Goal: Task Accomplishment & Management: Manage account settings

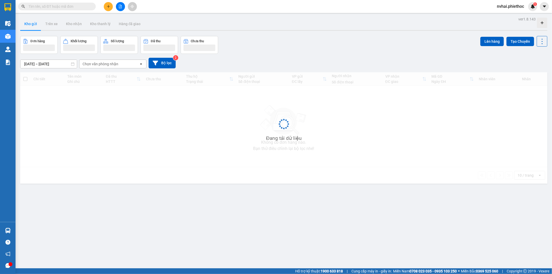
click at [185, 26] on div "Kho gửi Trên xe Kho nhận Kho thanh [PERSON_NAME] đã giao" at bounding box center [283, 25] width 527 height 14
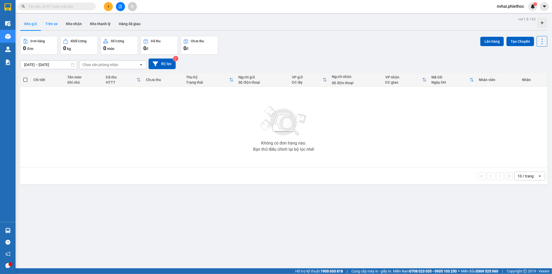
drag, startPoint x: 62, startPoint y: 18, endPoint x: 58, endPoint y: 20, distance: 3.4
click at [62, 20] on button "Kho nhận" at bounding box center [74, 24] width 24 height 12
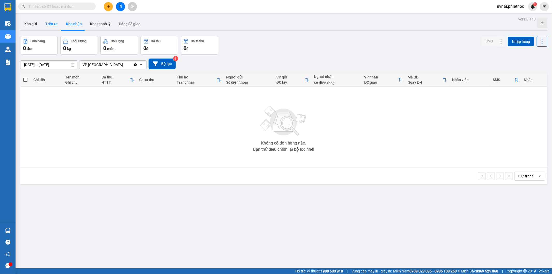
click at [53, 21] on button "Trên xe" at bounding box center [51, 24] width 21 height 12
click at [52, 23] on button "Trên xe" at bounding box center [51, 24] width 21 height 12
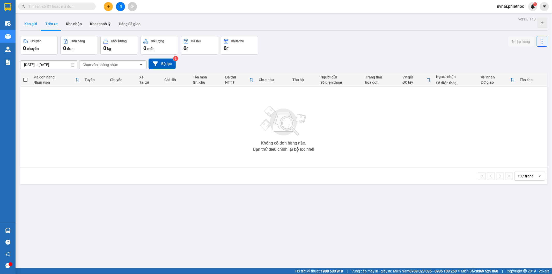
click at [38, 26] on button "Kho gửi" at bounding box center [30, 24] width 21 height 12
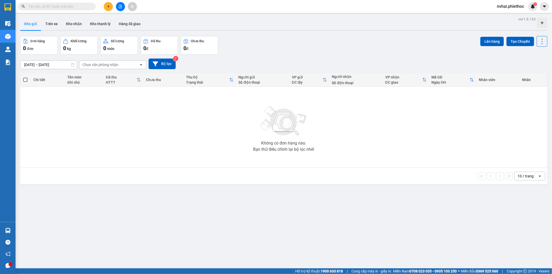
drag, startPoint x: 294, startPoint y: 21, endPoint x: 310, endPoint y: 26, distance: 16.6
click at [304, 24] on div "Kho gửi Trên xe Kho nhận Kho thanh [PERSON_NAME] đã giao" at bounding box center [283, 25] width 527 height 14
click at [63, 65] on input "[DATE] – [DATE]" at bounding box center [48, 65] width 56 height 8
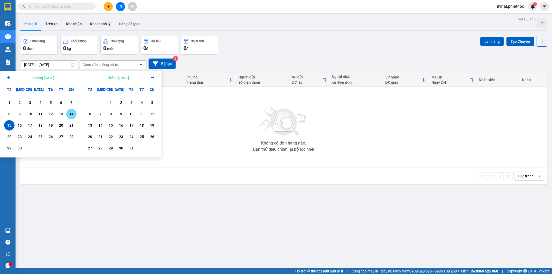
click at [67, 115] on div "14" at bounding box center [71, 114] width 10 height 10
click at [9, 129] on div "15" at bounding box center [9, 125] width 10 height 10
type input "14/09/2025 – 15/09/2025"
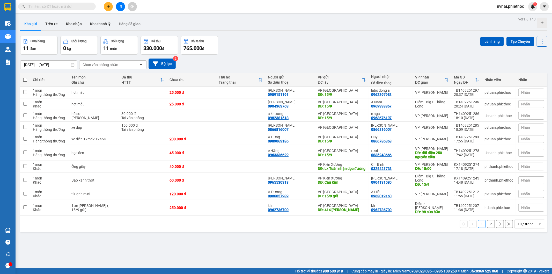
drag, startPoint x: 50, startPoint y: 23, endPoint x: 354, endPoint y: 23, distance: 304.6
click at [354, 23] on div "Kho gửi Trên xe Kho nhận Kho thanh lý Hàng đã giao" at bounding box center [283, 25] width 527 height 14
click at [56, 22] on button "Trên xe" at bounding box center [51, 24] width 21 height 12
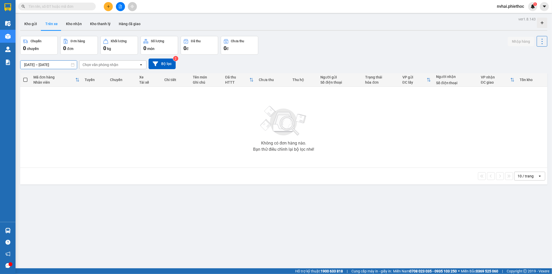
click at [43, 64] on input "15/09/2025 – 15/09/2025" at bounding box center [48, 65] width 56 height 8
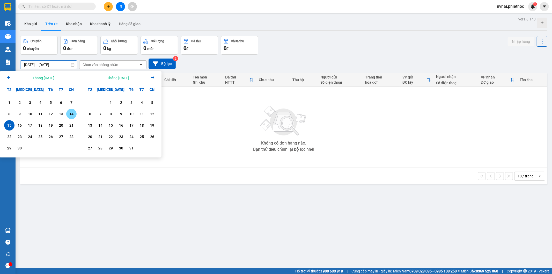
click at [71, 115] on div "14" at bounding box center [71, 114] width 7 height 6
click at [4, 127] on div "1 2 3 4 5 6 7 8 9 10 11 12 13 14 15 16 17 18 19 20 21 22 23 24 25 26 27 28 29 30" at bounding box center [40, 126] width 81 height 63
click at [9, 124] on div "15" at bounding box center [9, 125] width 7 height 6
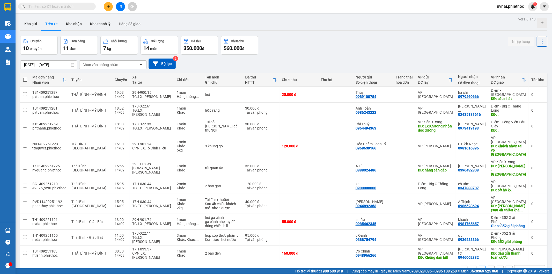
click at [120, 60] on div "14/09/2025 – 15/09/2025 Press the down arrow key to interact with the calendar …" at bounding box center [283, 63] width 527 height 11
click at [117, 65] on div "Chọn văn phòng nhận" at bounding box center [101, 64] width 36 height 5
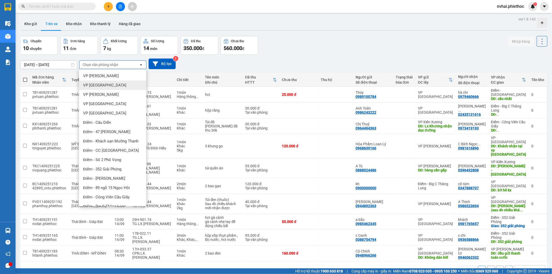
drag, startPoint x: 106, startPoint y: 84, endPoint x: 114, endPoint y: 77, distance: 10.3
click at [106, 84] on div "VP Thái Bình" at bounding box center [112, 84] width 67 height 9
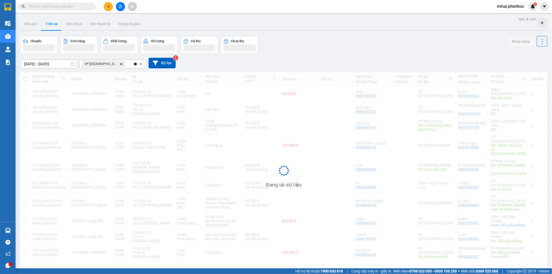
click at [399, 36] on div "Chuyến Đơn hàng Khối lượng Số lượng Đã thu Chưa thu Nhập hàng" at bounding box center [283, 45] width 527 height 18
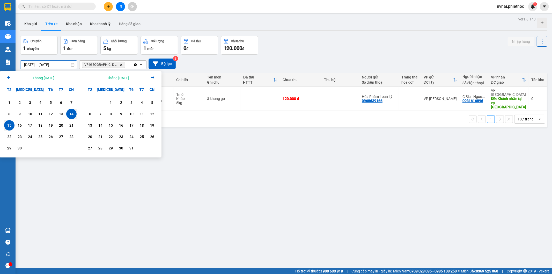
click at [58, 63] on input "14/09/2025 – 15/09/2025" at bounding box center [48, 65] width 56 height 8
click at [11, 125] on div "15" at bounding box center [9, 125] width 7 height 6
type input "15/09/2025 – 15/09/2025"
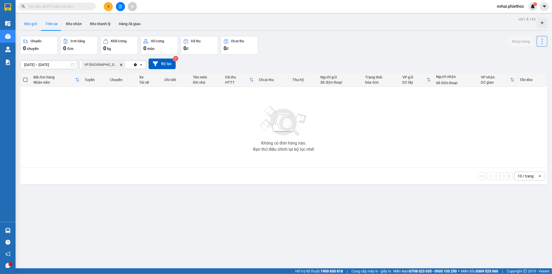
click at [37, 25] on button "Kho gửi" at bounding box center [30, 24] width 21 height 12
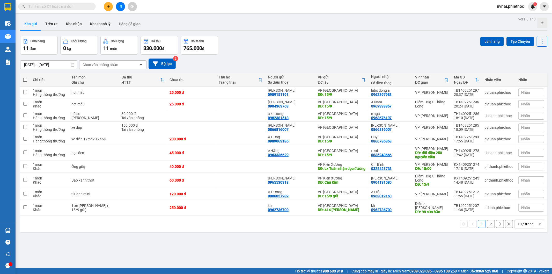
drag, startPoint x: 330, startPoint y: 28, endPoint x: 342, endPoint y: 26, distance: 11.5
click at [342, 26] on div "Kho gửi Trên xe Kho nhận Kho thanh lý Hàng đã giao" at bounding box center [283, 25] width 527 height 14
click at [527, 226] on div "10 / trang" at bounding box center [526, 223] width 16 height 5
click at [527, 211] on span "100 / trang" at bounding box center [523, 212] width 19 height 5
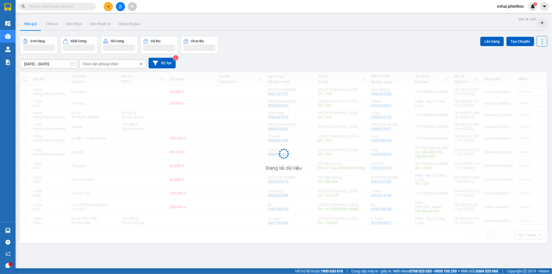
click at [351, 20] on div "Kho gửi Trên xe Kho nhận Kho thanh lý Hàng đã giao" at bounding box center [283, 25] width 527 height 14
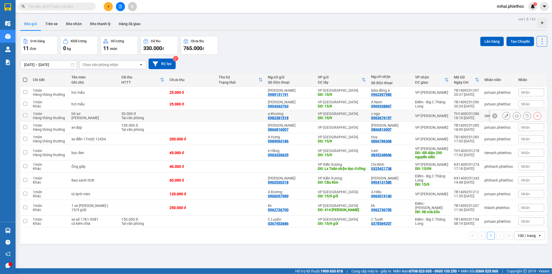
click at [102, 113] on div "hồ sơ" at bounding box center [93, 114] width 45 height 4
checkbox input "true"
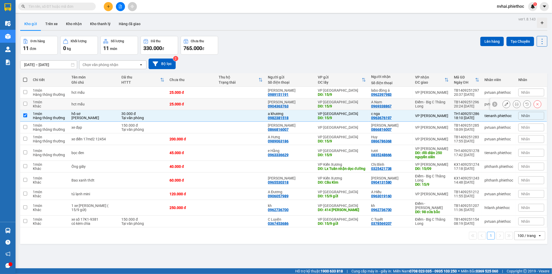
click at [102, 107] on td "hct mẫu" at bounding box center [94, 104] width 50 height 12
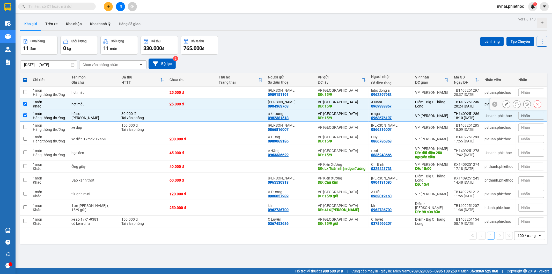
click at [106, 99] on td "hct mẫu" at bounding box center [94, 104] width 50 height 12
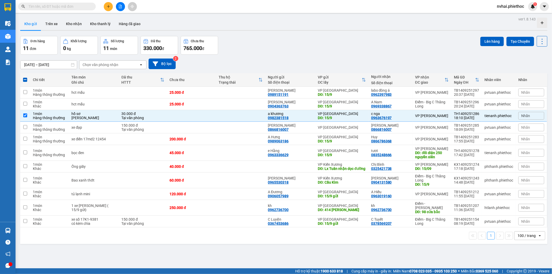
drag, startPoint x: 292, startPoint y: 50, endPoint x: 299, endPoint y: 50, distance: 6.5
click at [297, 50] on div "Đơn hàng 11 đơn Khối lượng 0 kg Số lượng 11 món Đã thu 330.000 đ Chưa thu 765.0…" at bounding box center [283, 45] width 527 height 19
click at [210, 106] on div "25.000 đ" at bounding box center [191, 104] width 44 height 4
checkbox input "true"
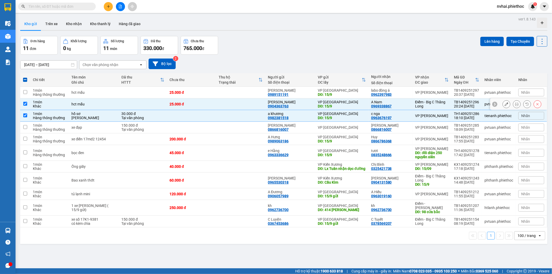
drag, startPoint x: 213, startPoint y: 98, endPoint x: 235, endPoint y: 77, distance: 30.4
click at [213, 98] on td "25.000 đ" at bounding box center [191, 93] width 49 height 12
checkbox input "true"
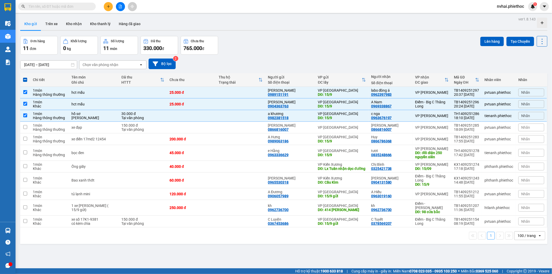
drag, startPoint x: 297, startPoint y: 41, endPoint x: 308, endPoint y: 70, distance: 31.3
click at [298, 41] on div "Đơn hàng 11 đơn Khối lượng 0 kg Số lượng 11 món Đã thu 330.000 đ Chưa thu 765.0…" at bounding box center [283, 45] width 527 height 19
click at [106, 153] on div "bọc đen" at bounding box center [93, 153] width 45 height 4
checkbox input "true"
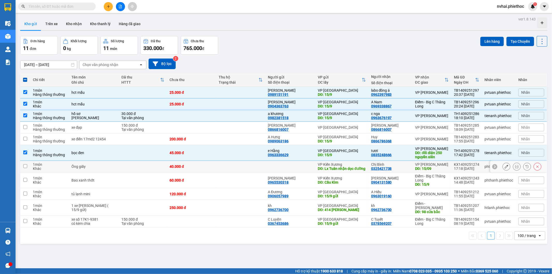
click at [130, 169] on td at bounding box center [143, 167] width 48 height 12
checkbox input "true"
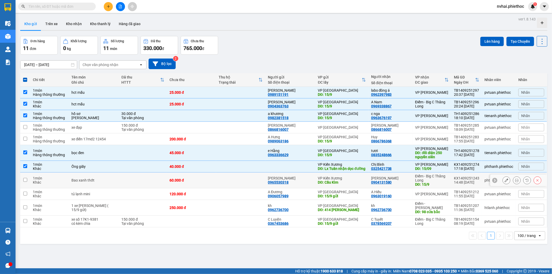
click at [85, 187] on td "Bao xanh thớt" at bounding box center [94, 180] width 50 height 16
checkbox input "true"
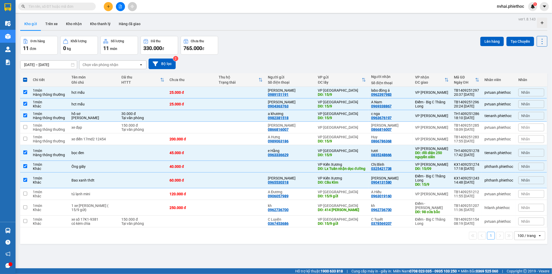
drag, startPoint x: 223, startPoint y: 15, endPoint x: 114, endPoint y: 29, distance: 109.9
click at [223, 15] on main "ver 1.8.143 Kho gửi Trên xe Kho nhận Kho thanh lý Hàng đã giao Đơn hàng 11 đơn …" at bounding box center [276, 134] width 552 height 268
click at [48, 21] on button "Trên xe" at bounding box center [51, 24] width 21 height 12
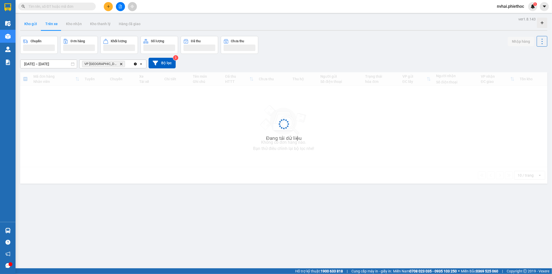
click at [29, 26] on button "Kho gửi" at bounding box center [30, 24] width 21 height 12
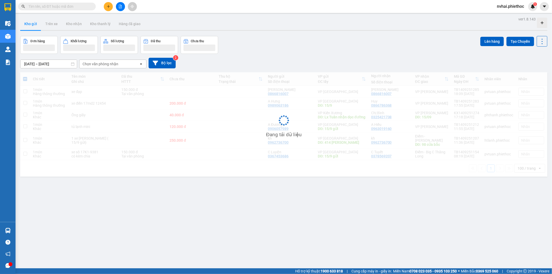
click at [29, 26] on button "Kho gửi" at bounding box center [30, 24] width 21 height 12
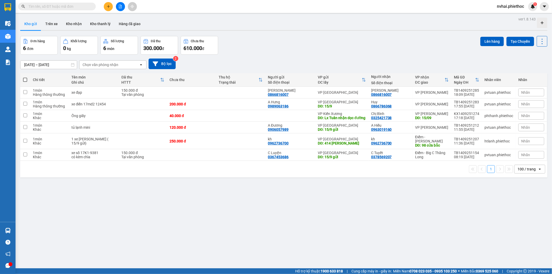
click at [393, 44] on div "Đơn hàng 6 đơn Khối lượng 0 kg Số lượng 6 món Đã thu 300.000 đ Chưa thu 610.000…" at bounding box center [283, 45] width 527 height 19
click at [330, 116] on div "DĐ: Lx Tuân nhận dọc đường" at bounding box center [342, 118] width 48 height 4
checkbox input "true"
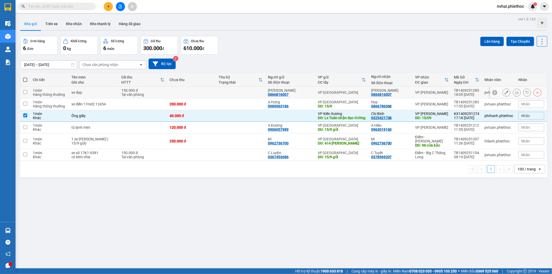
click at [369, 55] on div "14/09/2025 – 15/09/2025 Press the down arrow key to interact with the calendar …" at bounding box center [283, 64] width 527 height 18
drag, startPoint x: 487, startPoint y: 37, endPoint x: 486, endPoint y: 39, distance: 2.8
click at [486, 39] on button "Lên hàng" at bounding box center [492, 41] width 24 height 9
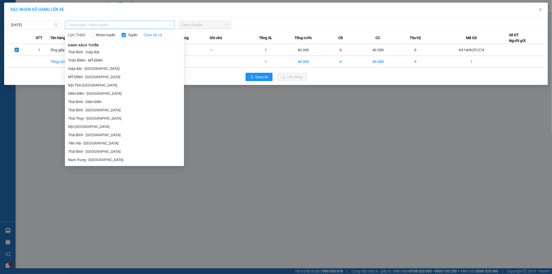
drag, startPoint x: 129, startPoint y: 23, endPoint x: 118, endPoint y: 31, distance: 13.3
click at [129, 24] on span "Chọn tuyến - nhóm tuyến" at bounding box center [119, 25] width 103 height 8
click at [99, 59] on li "THÁI BÌNH - MỸ ĐÌNH" at bounding box center [124, 60] width 119 height 8
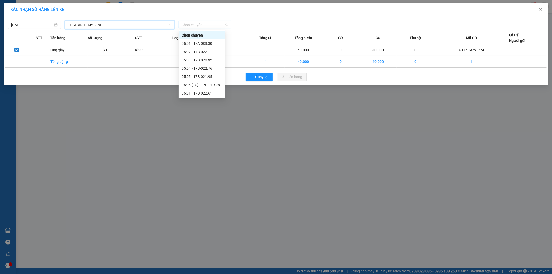
click at [199, 26] on span "Chọn chuyến" at bounding box center [205, 25] width 47 height 8
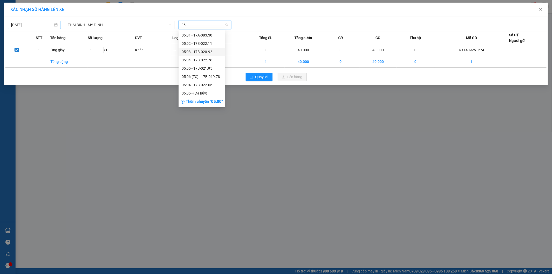
type input "05"
type input "15/09/2025"
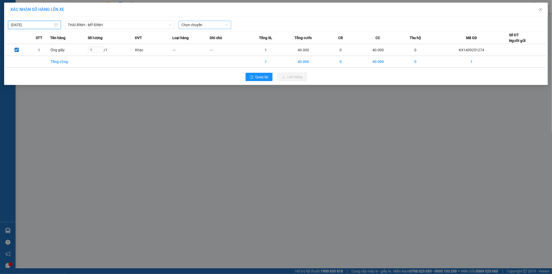
click at [34, 27] on input "15/09/2025" at bounding box center [32, 25] width 42 height 6
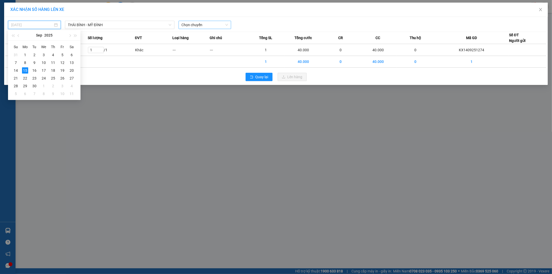
type input "15/09/2025"
drag, startPoint x: 24, startPoint y: 69, endPoint x: 27, endPoint y: 70, distance: 3.0
click at [25, 70] on div "15" at bounding box center [25, 70] width 6 height 6
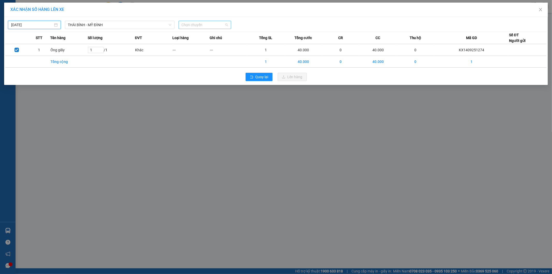
click at [194, 26] on span "Chọn chuyến" at bounding box center [205, 25] width 47 height 8
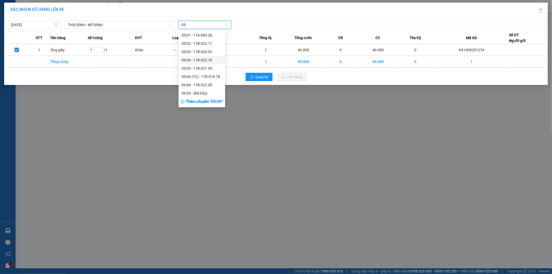
type input "0"
type input "22"
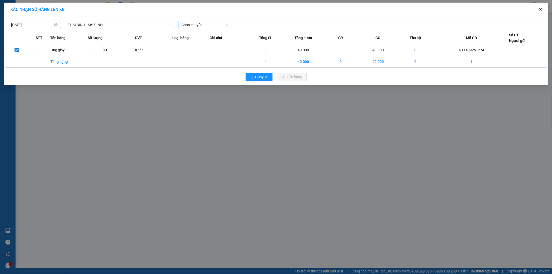
click at [544, 9] on span "Close" at bounding box center [540, 10] width 14 height 14
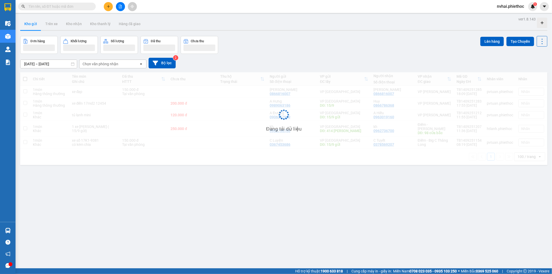
click at [351, 33] on div "ver 1.8.143 Kho gửi Trên xe Kho nhận Kho thanh lý Hàng đã giao Đơn hàng Khối lư…" at bounding box center [283, 153] width 531 height 274
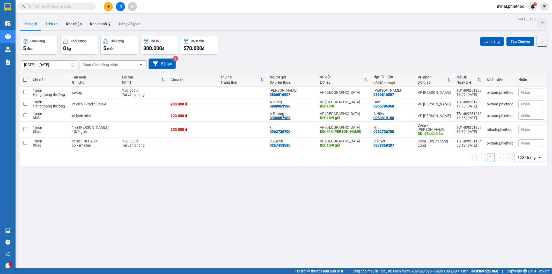
click at [47, 20] on button "Trên xe" at bounding box center [51, 24] width 21 height 12
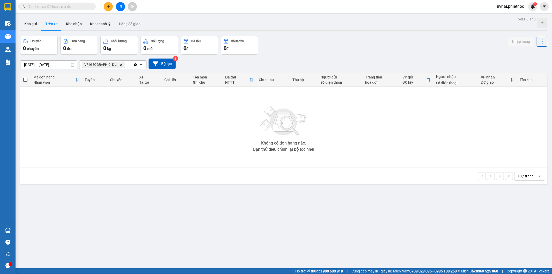
click at [120, 65] on icon "VP Thái Bình, close by backspace" at bounding box center [121, 64] width 2 height 2
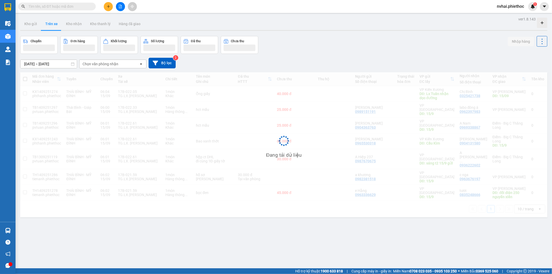
drag, startPoint x: 327, startPoint y: 39, endPoint x: 317, endPoint y: 43, distance: 9.8
click at [327, 39] on div "Chuyến Đơn hàng Khối lượng Số lượng Đã thu Chưa thu Nhập hàng" at bounding box center [283, 45] width 527 height 18
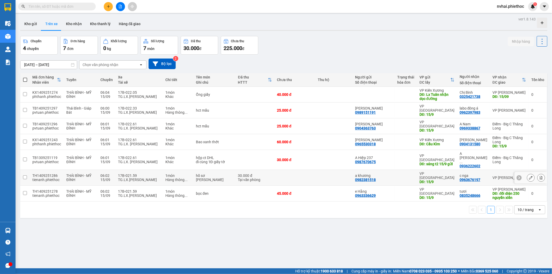
click at [492, 175] on div "VP Nguyễn Xiển" at bounding box center [509, 177] width 34 height 4
checkbox input "true"
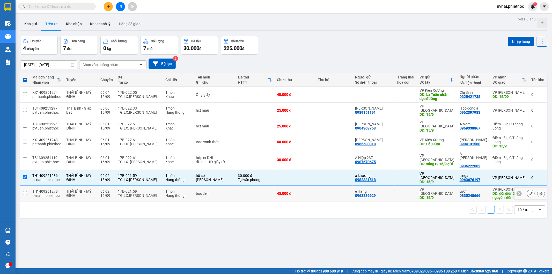
click at [80, 186] on td "THÁI BÌNH - MỸ ĐÌNH" at bounding box center [81, 194] width 34 height 16
checkbox input "true"
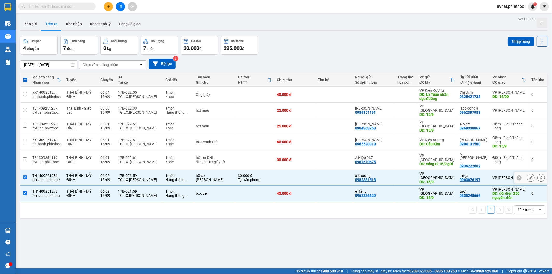
click at [83, 170] on td "THÁI BÌNH - MỸ ĐÌNH" at bounding box center [81, 178] width 34 height 16
checkbox input "false"
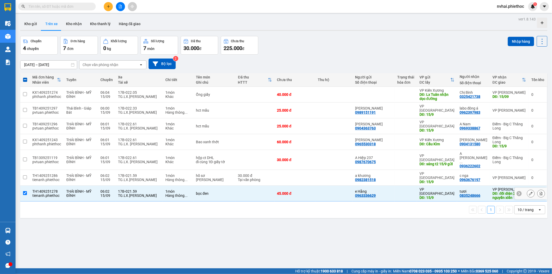
click at [85, 189] on div "THÁI BÌNH - MỸ ĐÌNH" at bounding box center [80, 193] width 29 height 8
checkbox input "false"
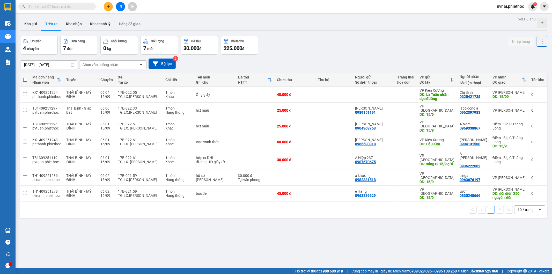
click at [105, 66] on div "Chọn văn phòng nhận" at bounding box center [101, 64] width 36 height 5
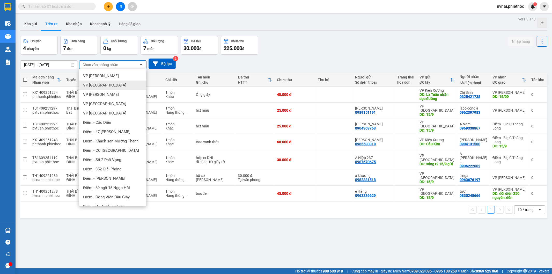
click at [102, 86] on span "VP Thái Bình" at bounding box center [104, 85] width 43 height 5
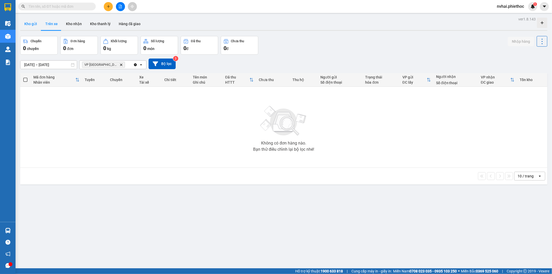
click at [22, 20] on button "Kho gửi" at bounding box center [30, 24] width 21 height 12
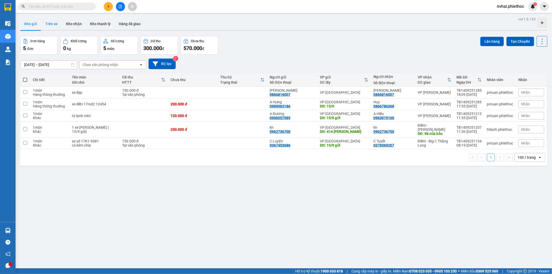
click at [54, 26] on button "Trên xe" at bounding box center [51, 24] width 21 height 12
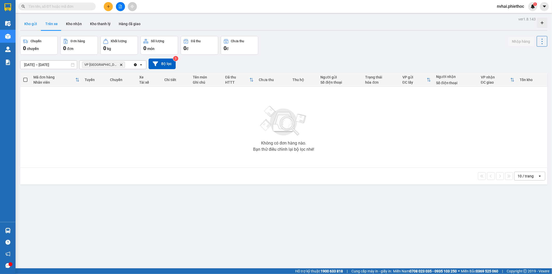
click at [39, 27] on button "Kho gửi" at bounding box center [30, 24] width 21 height 12
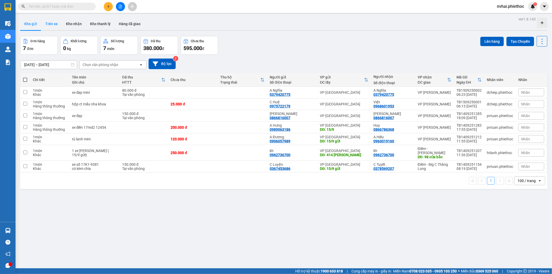
click at [53, 25] on button "Trên xe" at bounding box center [51, 24] width 21 height 12
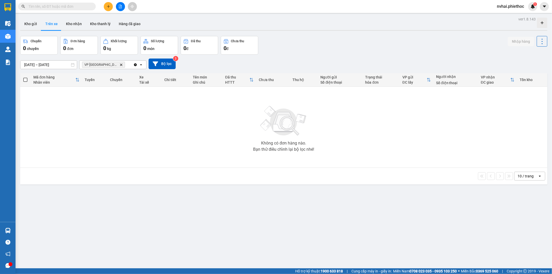
click at [309, 39] on div "Chuyến 0 chuyến Đơn hàng 0 đơn Khối lượng 0 kg Số lượng 0 món Đã thu 0 đ Chưa t…" at bounding box center [283, 45] width 527 height 19
drag, startPoint x: 315, startPoint y: 39, endPoint x: 262, endPoint y: 63, distance: 58.1
click at [314, 40] on div "Chuyến 0 chuyến Đơn hàng 0 đơn Khối lượng 0 kg Số lượng 0 món Đã thu 0 đ Chưa t…" at bounding box center [283, 45] width 527 height 19
drag, startPoint x: 250, startPoint y: 45, endPoint x: 232, endPoint y: 44, distance: 18.1
click at [250, 45] on div "0 đ" at bounding box center [240, 48] width 32 height 7
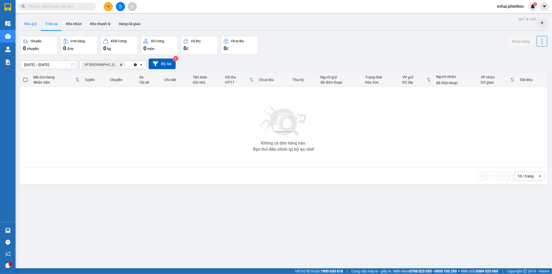
click at [36, 26] on button "Kho gửi" at bounding box center [30, 24] width 21 height 12
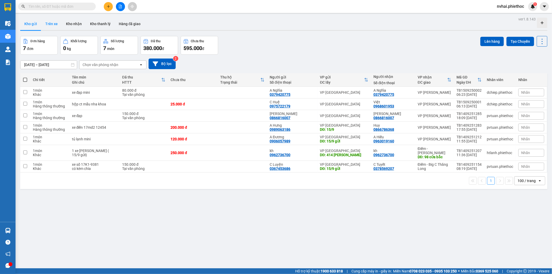
click at [52, 25] on button "Trên xe" at bounding box center [51, 24] width 21 height 12
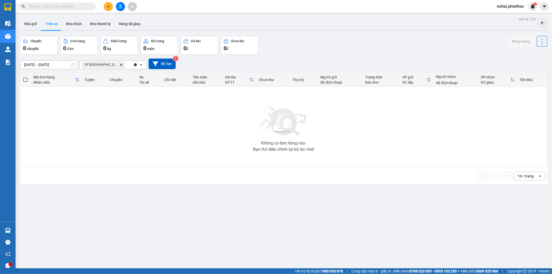
click at [0, 108] on div "Điều hành xe Kho hàng mới Quản Lý Quản lý chuyến Quản lý khách hàng Quản lý khá…" at bounding box center [8, 119] width 16 height 205
click at [43, 24] on button "Trên xe" at bounding box center [51, 24] width 21 height 12
click at [32, 24] on button "Kho gửi" at bounding box center [30, 24] width 21 height 12
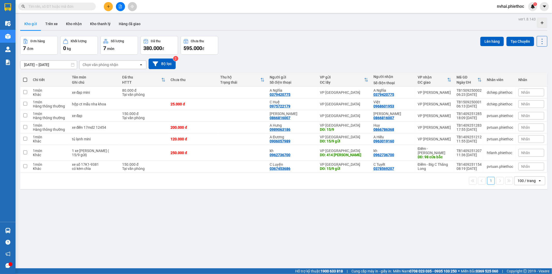
drag, startPoint x: 303, startPoint y: 28, endPoint x: 247, endPoint y: 33, distance: 56.2
click at [301, 28] on div "Kho gửi Trên xe Kho nhận Kho thanh lý Hàng đã giao" at bounding box center [283, 25] width 527 height 14
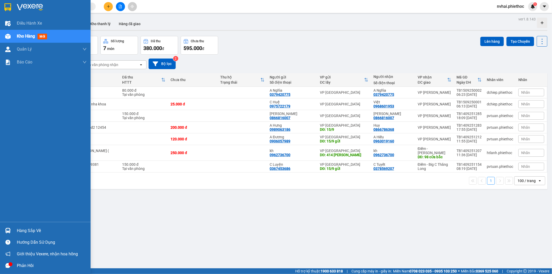
click at [0, 148] on div "Điều hành xe Kho hàng mới Quản Lý Quản lý chuyến Quản lý khách hàng Quản lý khá…" at bounding box center [45, 119] width 91 height 205
click at [1, 136] on div "Điều hành xe Kho hàng mới Quản Lý Quản lý chuyến Quản lý khách hàng Quản lý khá…" at bounding box center [45, 119] width 91 height 205
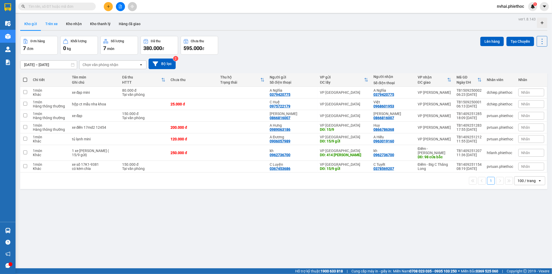
click at [57, 27] on button "Trên xe" at bounding box center [51, 24] width 21 height 12
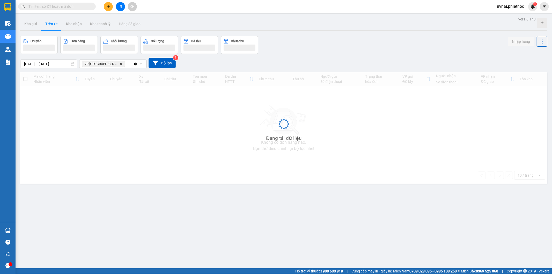
drag, startPoint x: 376, startPoint y: 41, endPoint x: 374, endPoint y: 39, distance: 2.8
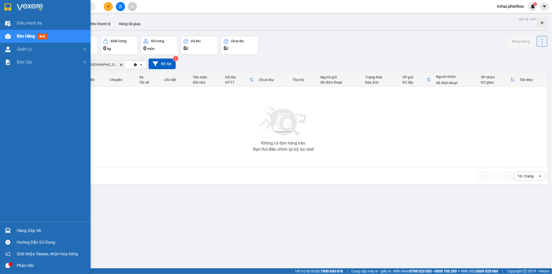
click at [2, 122] on div "Điều hành xe Kho hàng mới Quản Lý Quản lý chuyến Quản lý khách hàng Quản lý khá…" at bounding box center [45, 119] width 91 height 205
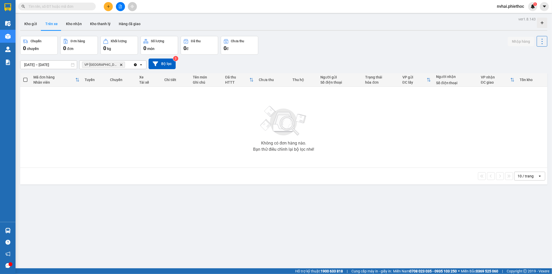
click at [41, 26] on button "Trên xe" at bounding box center [51, 24] width 21 height 12
click at [40, 26] on div "Kho gửi Trên xe Kho nhận Kho thanh lý Hàng đã giao" at bounding box center [283, 25] width 527 height 14
click at [38, 26] on button "Kho gửi" at bounding box center [30, 24] width 21 height 12
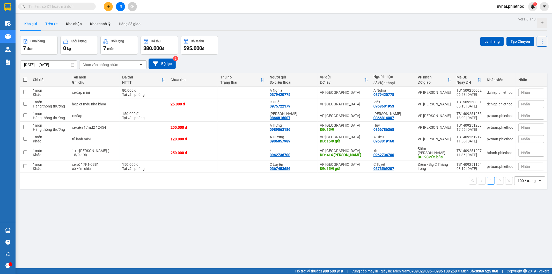
click at [48, 19] on button "Trên xe" at bounding box center [51, 24] width 21 height 12
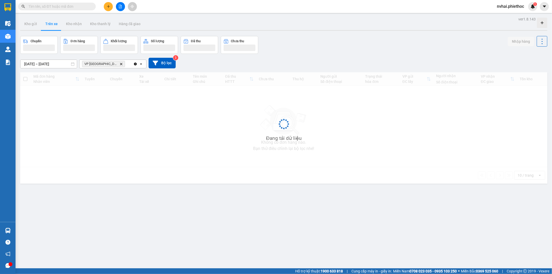
click at [304, 23] on div "Kho gửi Trên xe Kho nhận Kho thanh lý Hàng đã giao" at bounding box center [283, 25] width 527 height 14
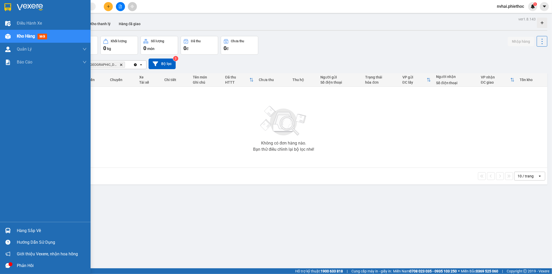
click at [14, 127] on div "Điều hành xe Kho hàng mới Quản Lý Quản lý chuyến Quản lý khách hàng Quản lý khá…" at bounding box center [45, 119] width 91 height 205
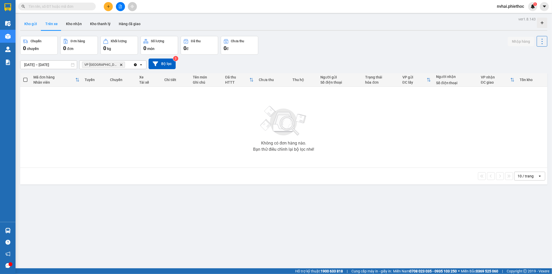
click at [31, 26] on button "Kho gửi" at bounding box center [30, 24] width 21 height 12
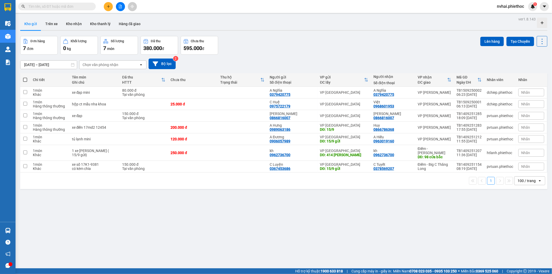
click at [301, 33] on div "ver 1.8.143 Kho gửi Trên xe Kho nhận Kho thanh lý Hàng đã giao Đơn hàng 7 đơn K…" at bounding box center [283, 153] width 531 height 274
drag, startPoint x: 311, startPoint y: 24, endPoint x: 322, endPoint y: 20, distance: 12.6
click at [312, 22] on div "Kho gửi Trên xe Kho nhận Kho thanh lý Hàng đã giao" at bounding box center [283, 25] width 527 height 14
click at [52, 25] on button "Trên xe" at bounding box center [51, 24] width 21 height 12
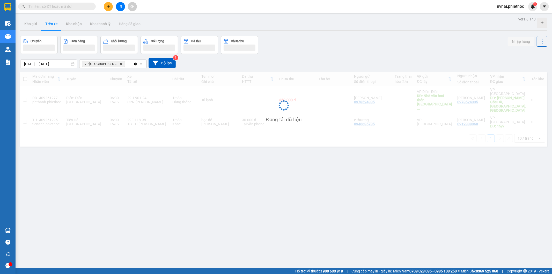
drag, startPoint x: 394, startPoint y: 38, endPoint x: 352, endPoint y: 39, distance: 41.1
click at [392, 39] on div "ver 1.8.143 Kho gửi Trên xe Kho nhận Kho thanh lý Hàng đã giao Chuyến Đơn hàng …" at bounding box center [283, 153] width 531 height 274
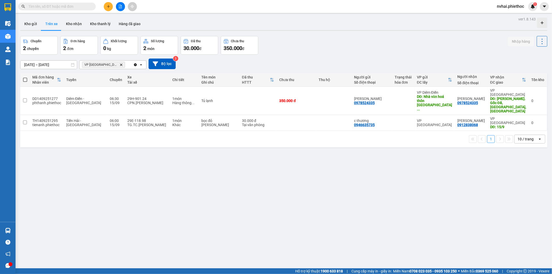
click at [124, 131] on div "1 10 / trang open" at bounding box center [283, 139] width 527 height 17
click at [129, 123] on div "TG.TC.Phạm Duy Khương" at bounding box center [147, 125] width 40 height 4
checkbox input "true"
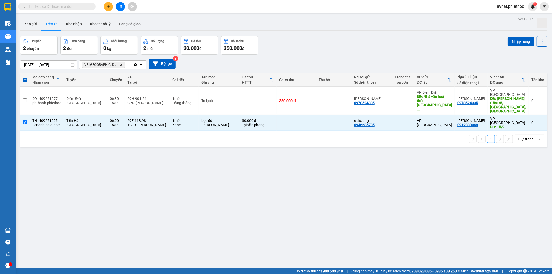
click at [269, 150] on div "ver 1.8.143 Kho gửi Trên xe Kho nhận Kho thanh lý Hàng đã giao Chuyến 2 chuyến …" at bounding box center [283, 153] width 531 height 274
click at [529, 121] on icon at bounding box center [531, 123] width 4 height 4
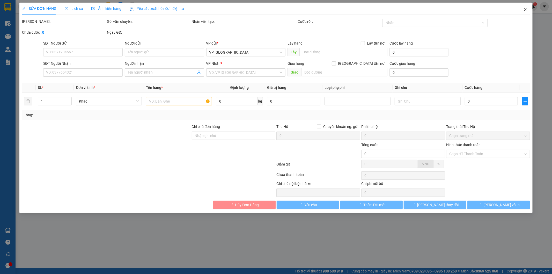
type input "0946635735"
type input "c thương"
type input "0912838068"
type input "KIM ANH"
type input "15/9"
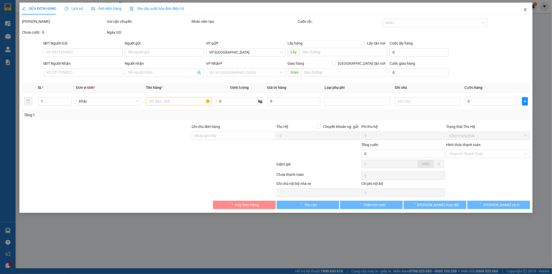
type input "30.000"
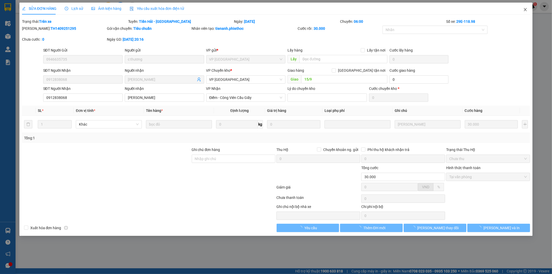
click at [526, 10] on icon "close" at bounding box center [525, 9] width 3 height 3
